Goal: Task Accomplishment & Management: Use online tool/utility

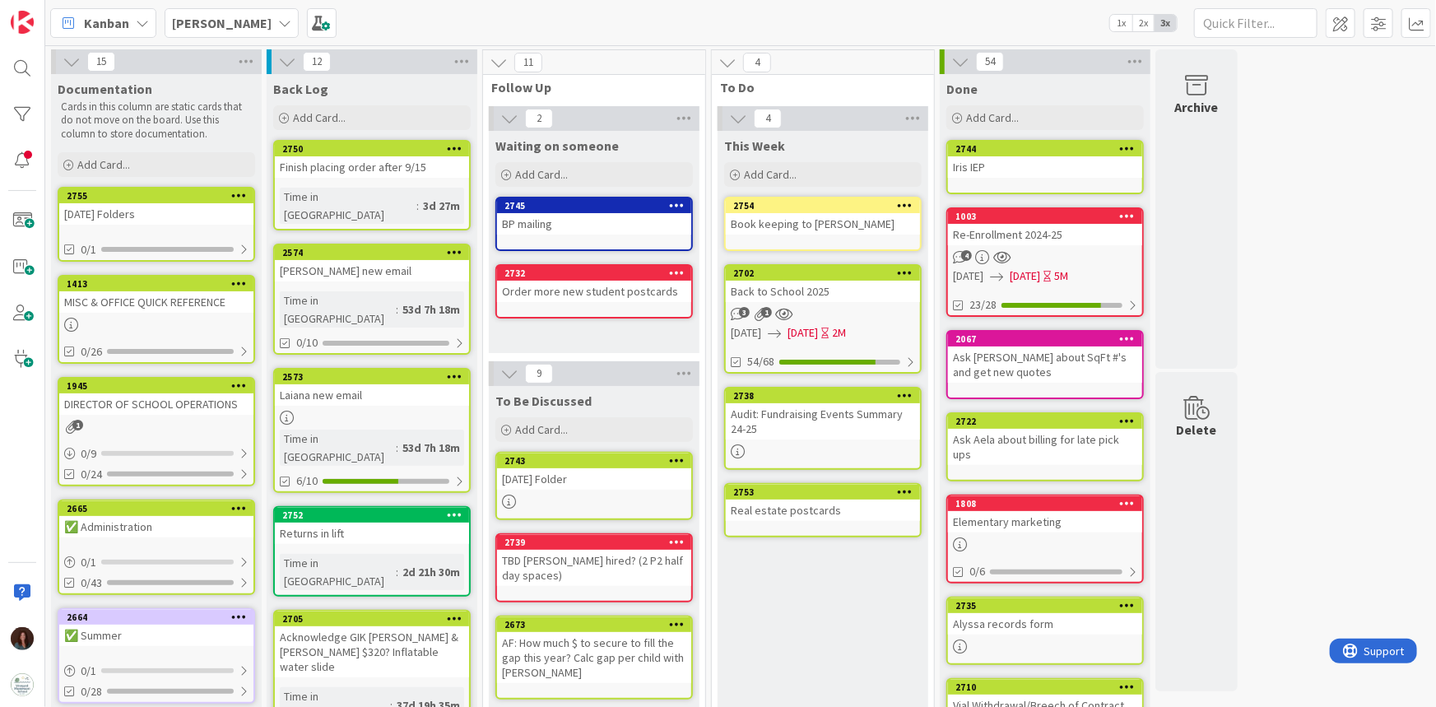
click at [278, 24] on icon at bounding box center [284, 22] width 13 height 13
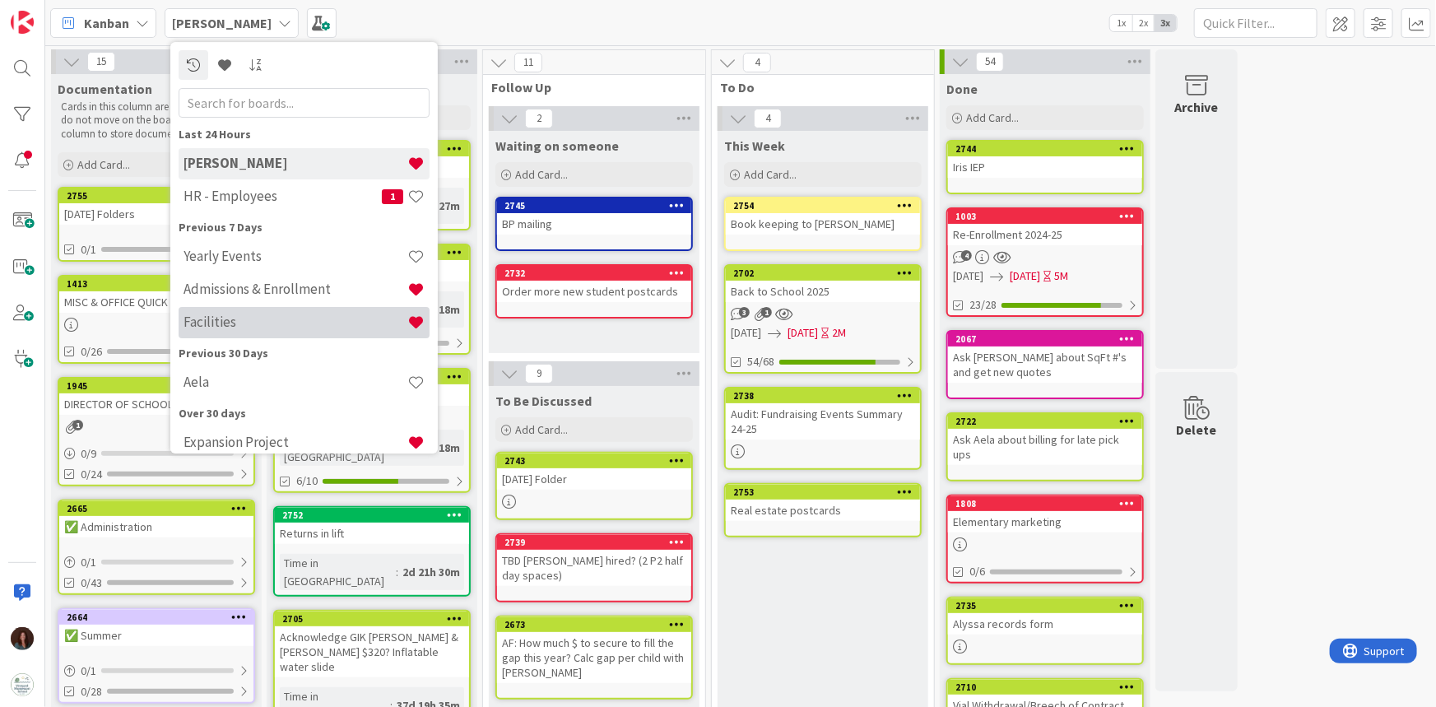
click at [265, 328] on h4 "Facilities" at bounding box center [296, 322] width 224 height 16
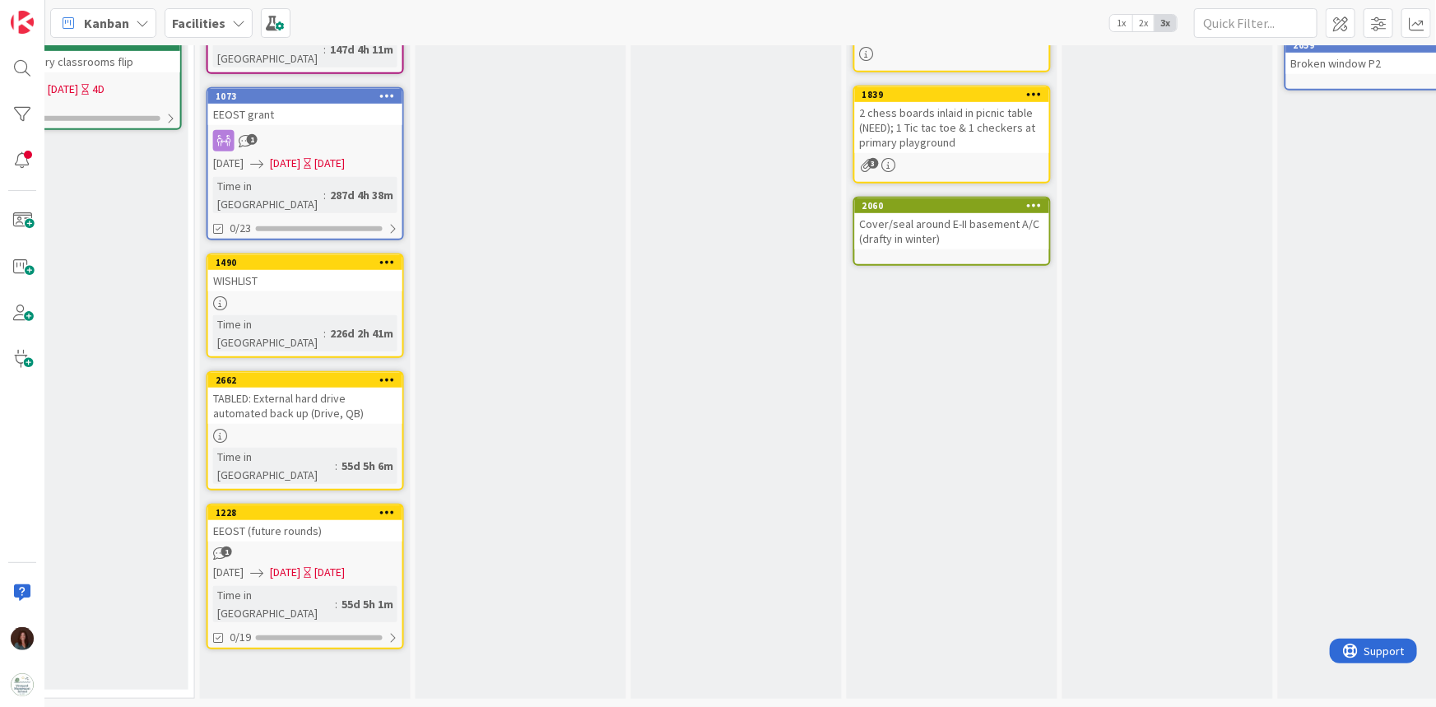
scroll to position [238, 1158]
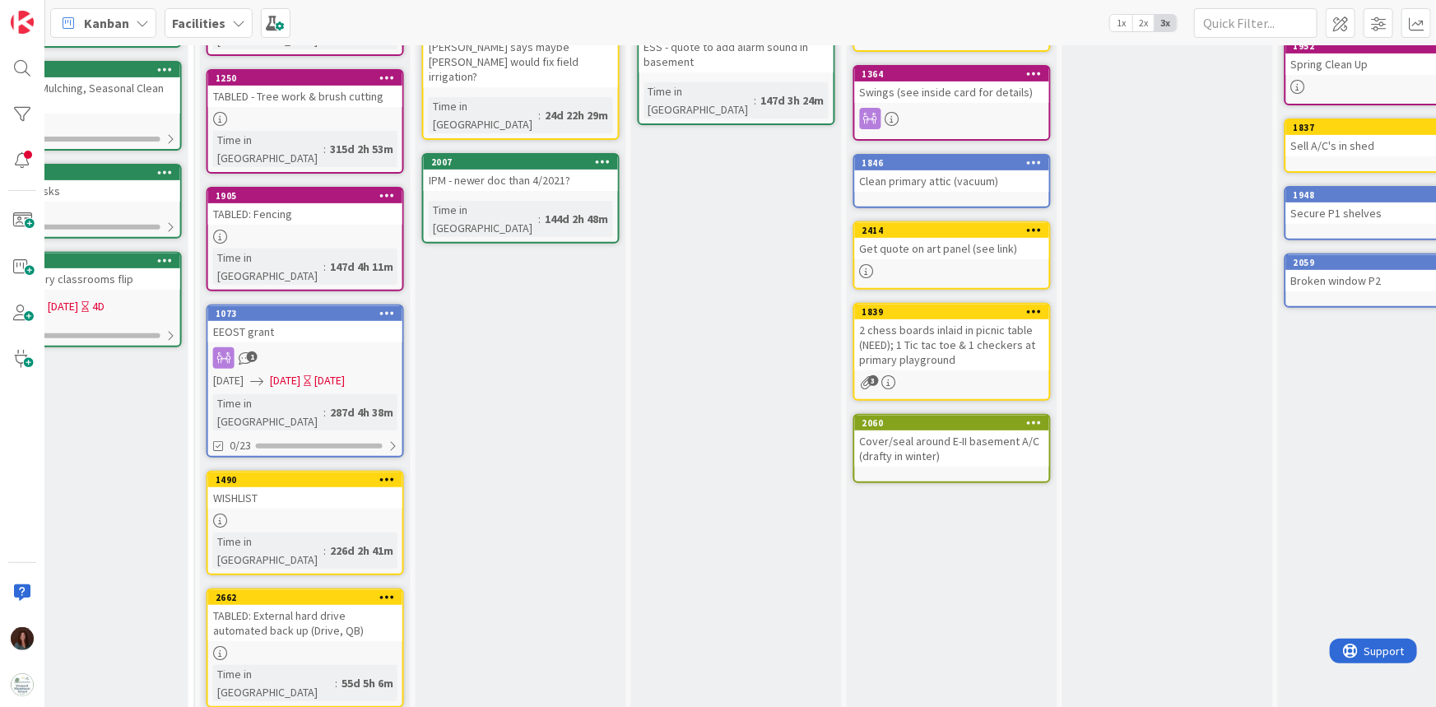
click at [328, 487] on div "WISHLIST" at bounding box center [305, 497] width 194 height 21
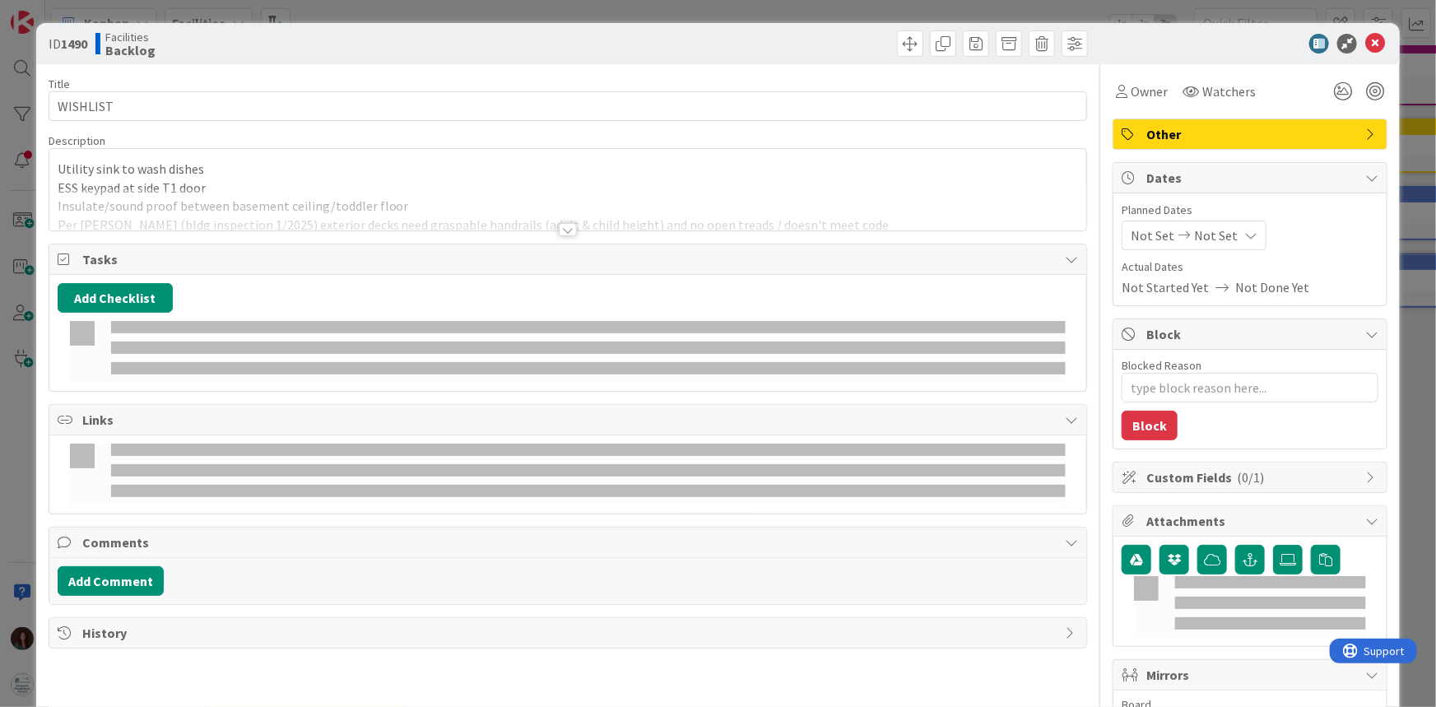
type textarea "x"
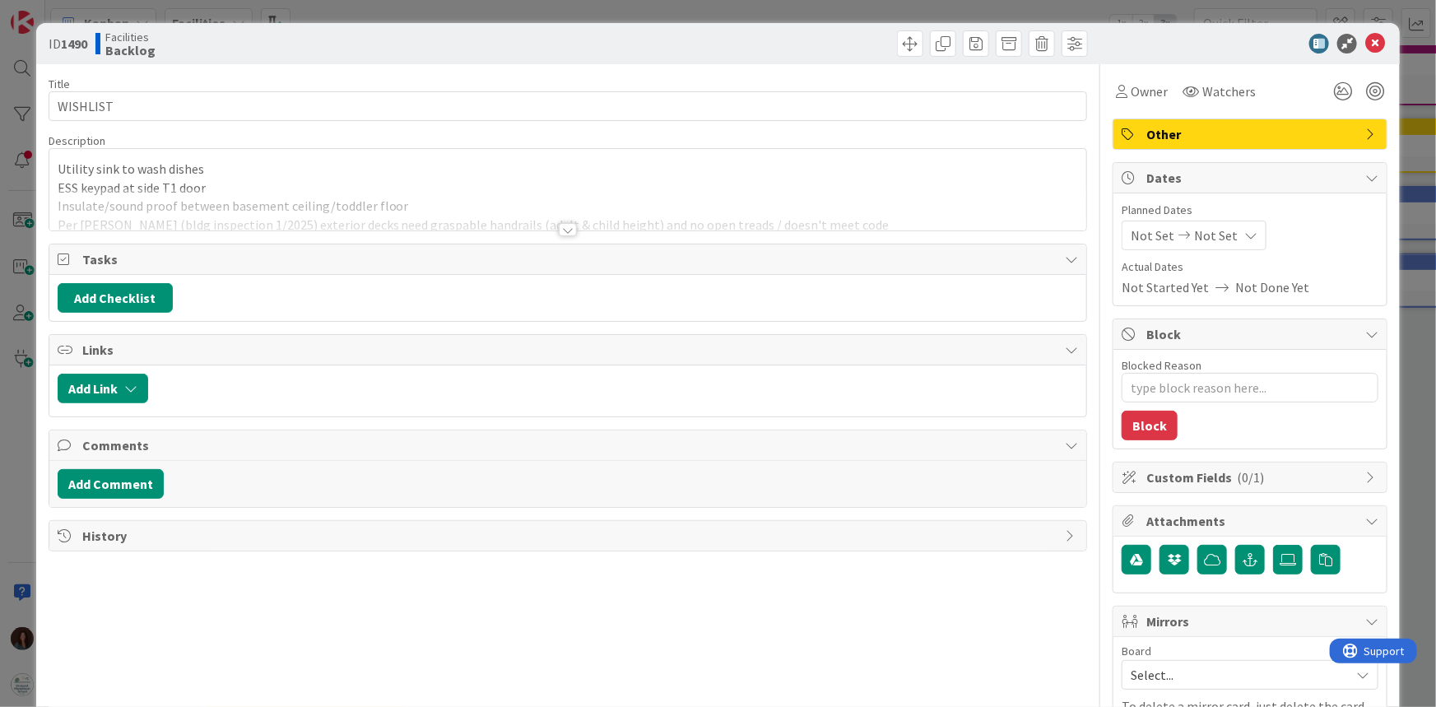
click at [559, 229] on div at bounding box center [568, 229] width 18 height 13
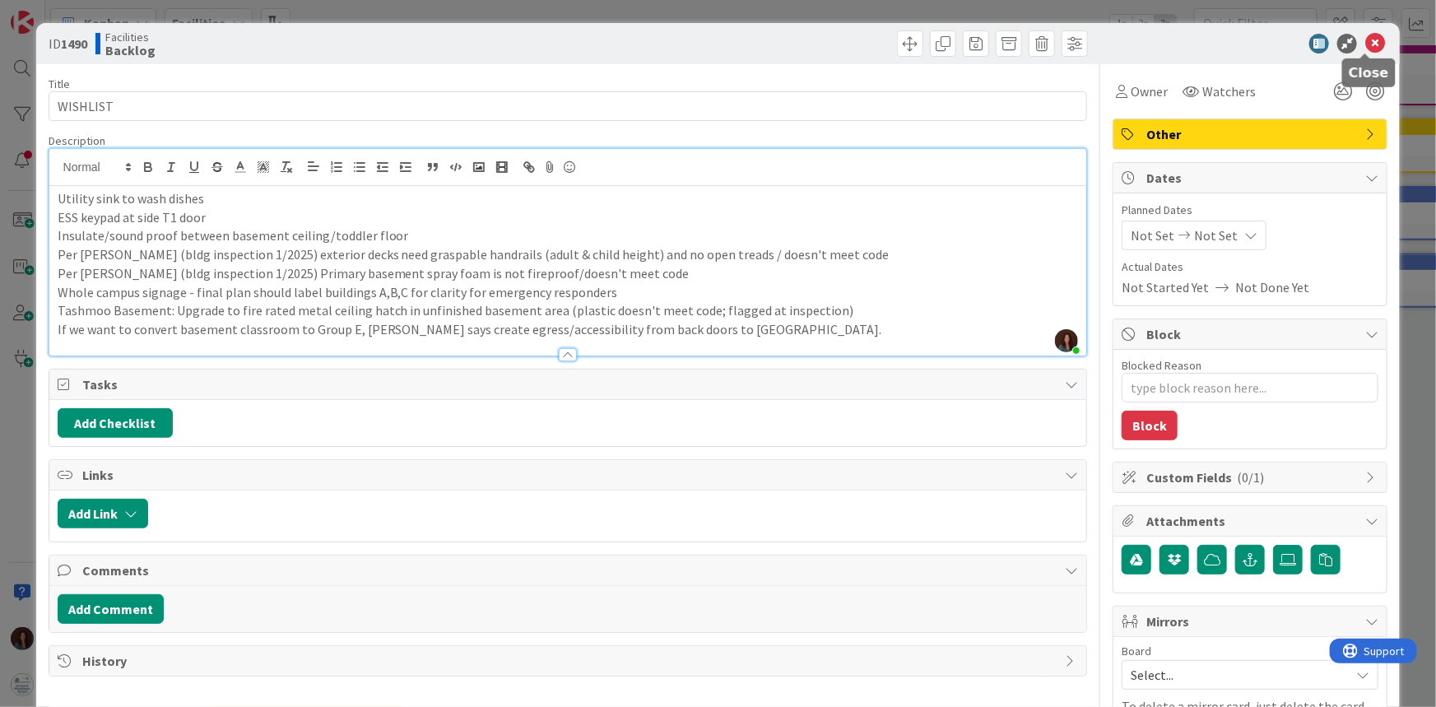
click at [1367, 38] on icon at bounding box center [1375, 44] width 20 height 20
